Goal: Task Accomplishment & Management: Manage account settings

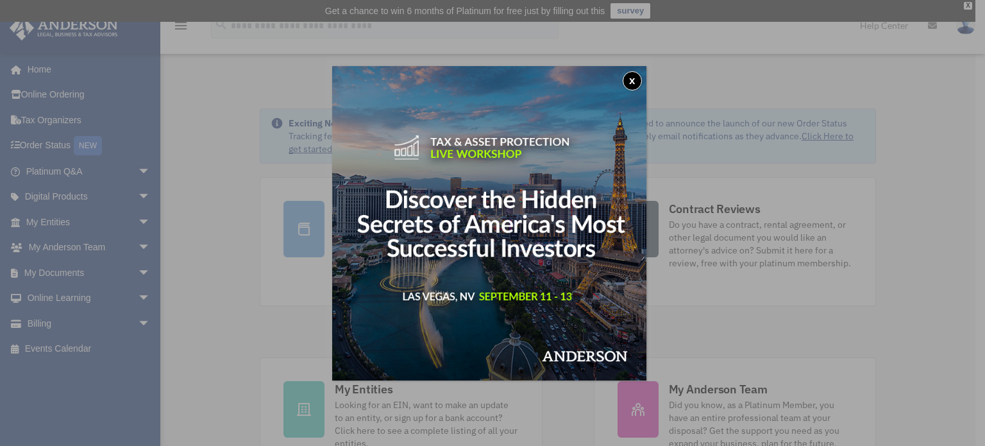
click at [641, 76] on button "x" at bounding box center [632, 80] width 19 height 19
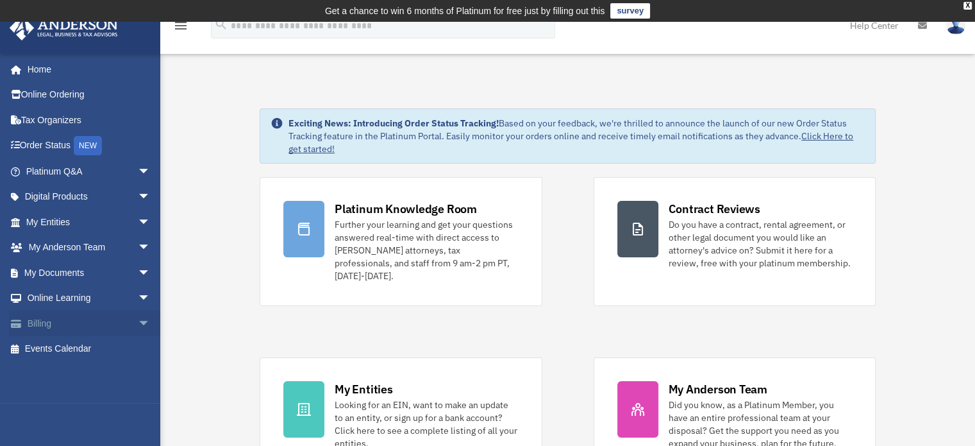
click at [60, 319] on link "Billing arrow_drop_down" at bounding box center [89, 323] width 161 height 26
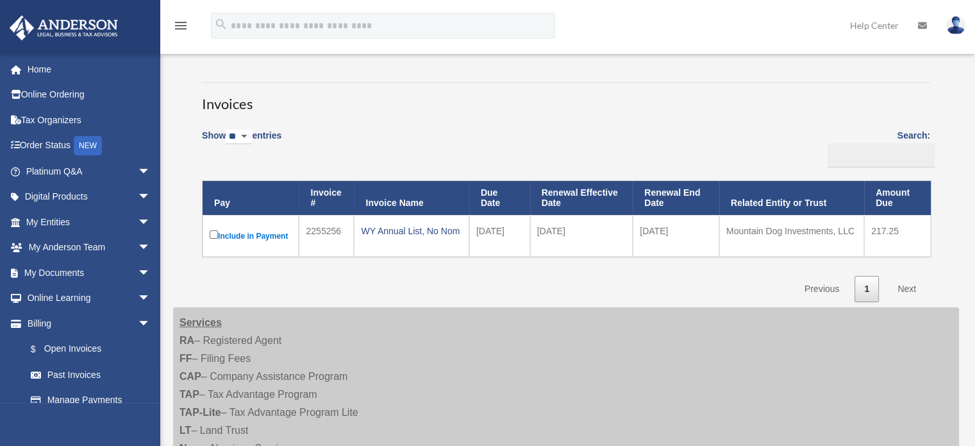
scroll to position [72, 0]
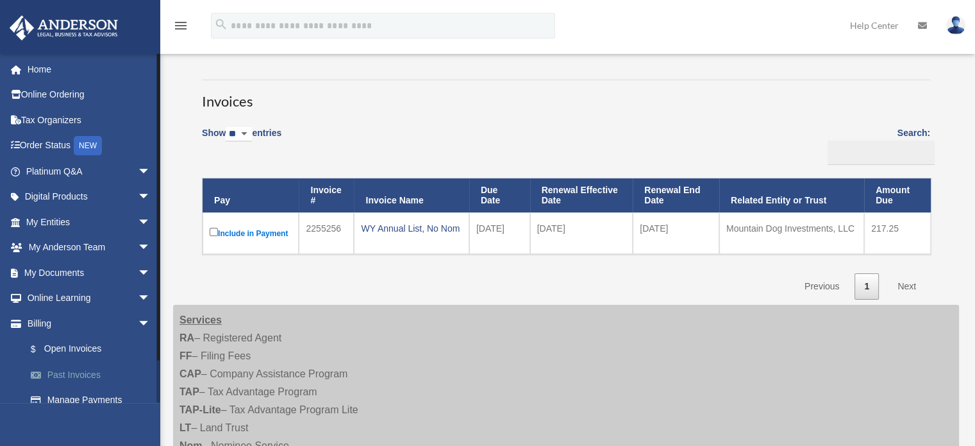
click at [82, 369] on link "Past Invoices" at bounding box center [94, 375] width 152 height 26
click at [103, 369] on link "Past Invoices" at bounding box center [94, 375] width 152 height 26
click at [72, 373] on link "Past Invoices" at bounding box center [94, 375] width 152 height 26
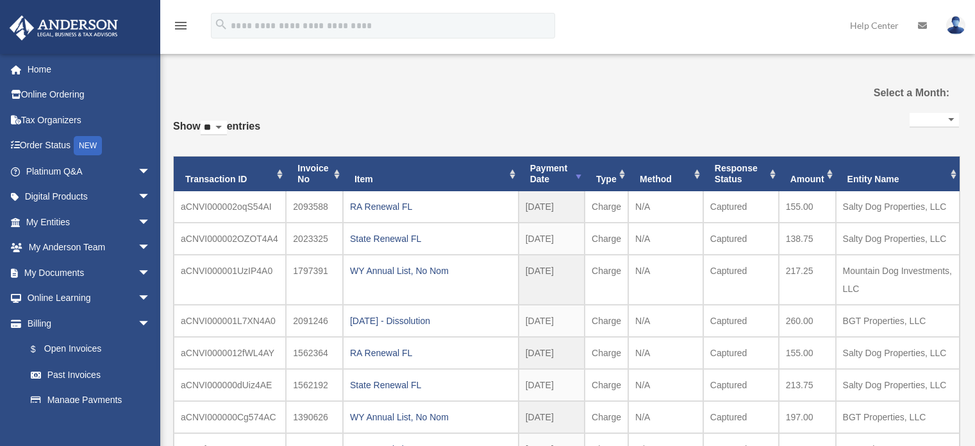
select select
